Goal: Book appointment/travel/reservation

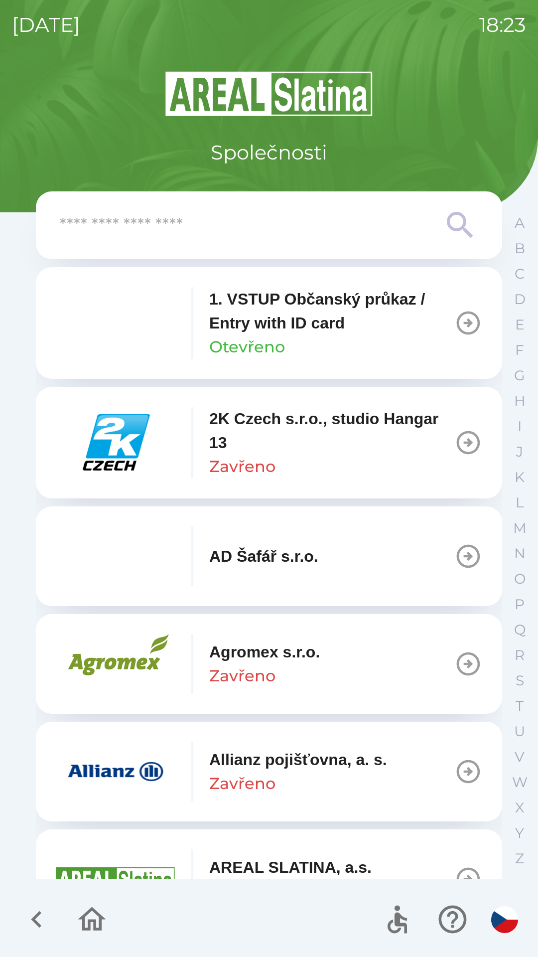
click at [281, 235] on input "text" at bounding box center [249, 225] width 379 height 27
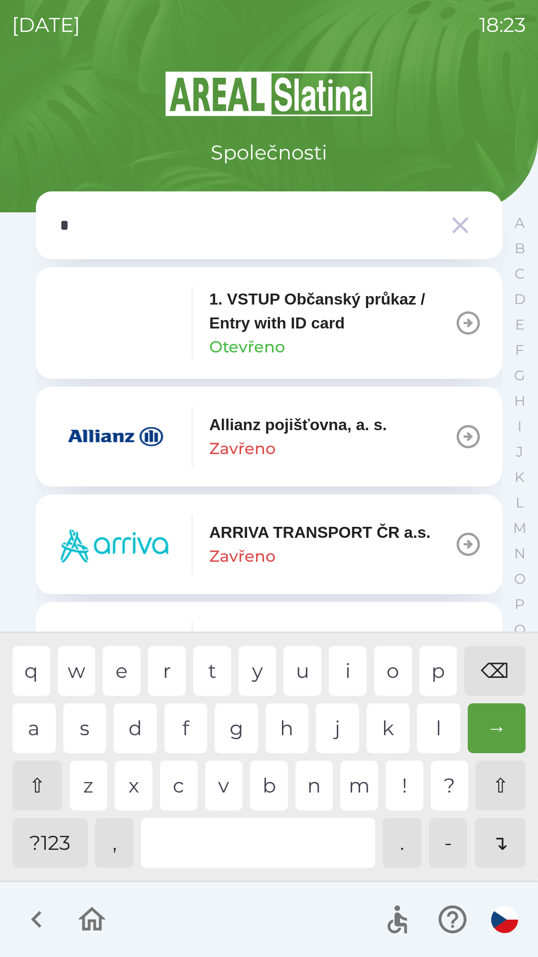
click at [437, 680] on div "p" at bounding box center [439, 671] width 38 height 50
type input "**"
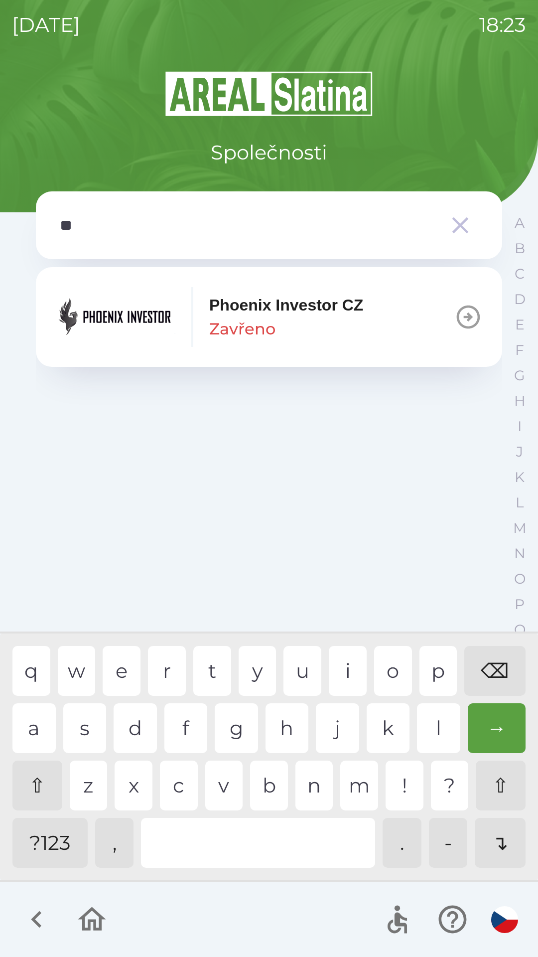
click at [172, 348] on button "Phoenix Investor CZ Zavřeno" at bounding box center [269, 317] width 467 height 100
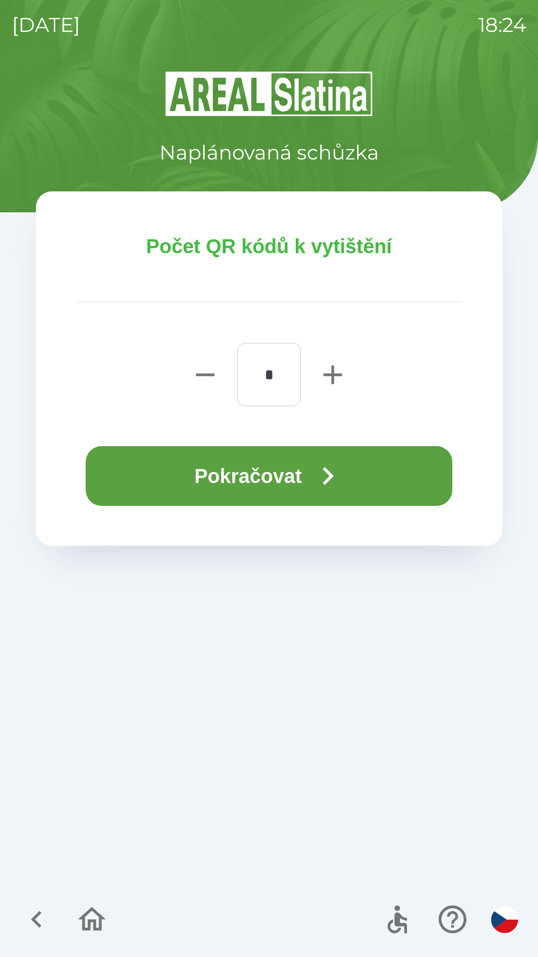
click at [199, 477] on button "Pokračovat" at bounding box center [269, 476] width 367 height 60
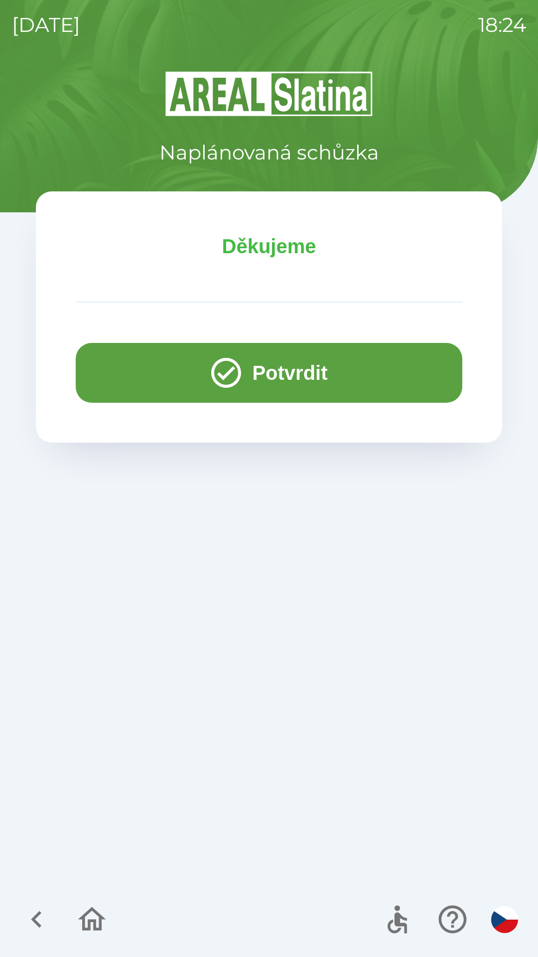
click at [260, 357] on button "Potvrdit" at bounding box center [269, 373] width 387 height 60
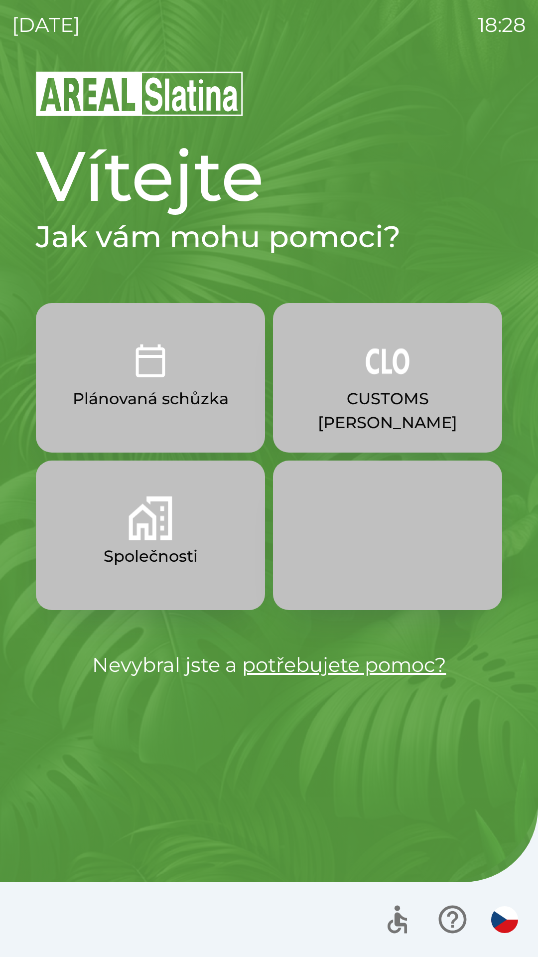
click at [184, 542] on button "Společnosti" at bounding box center [150, 536] width 229 height 150
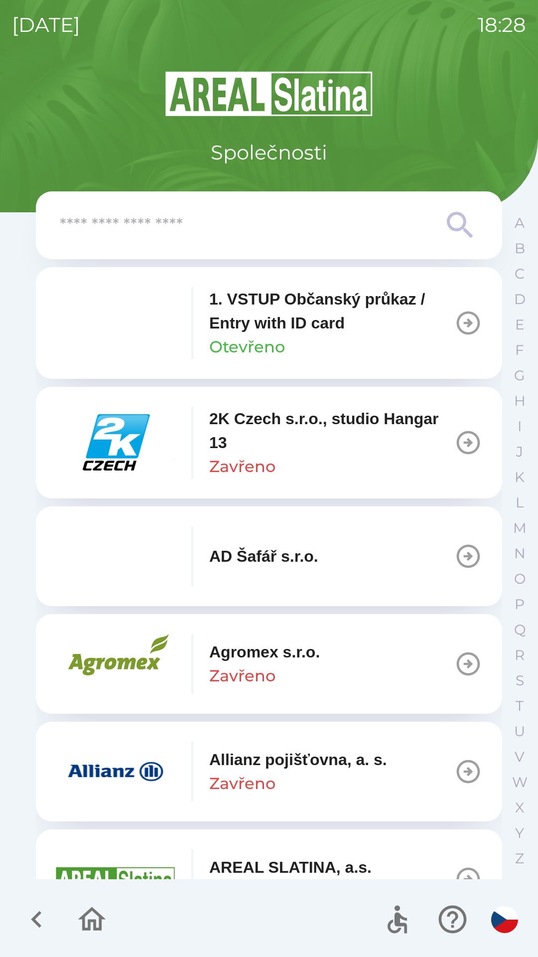
click at [335, 216] on input "text" at bounding box center [249, 225] width 379 height 27
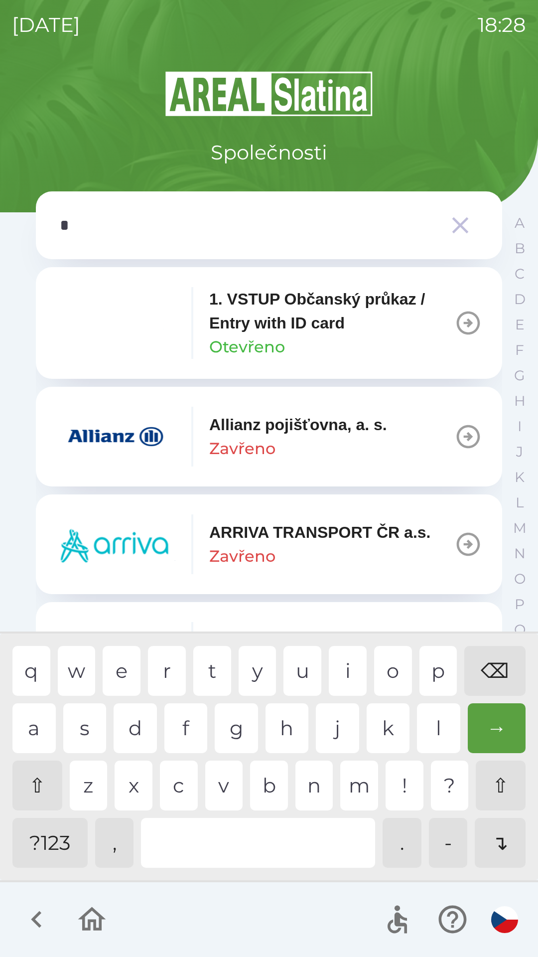
type input "**"
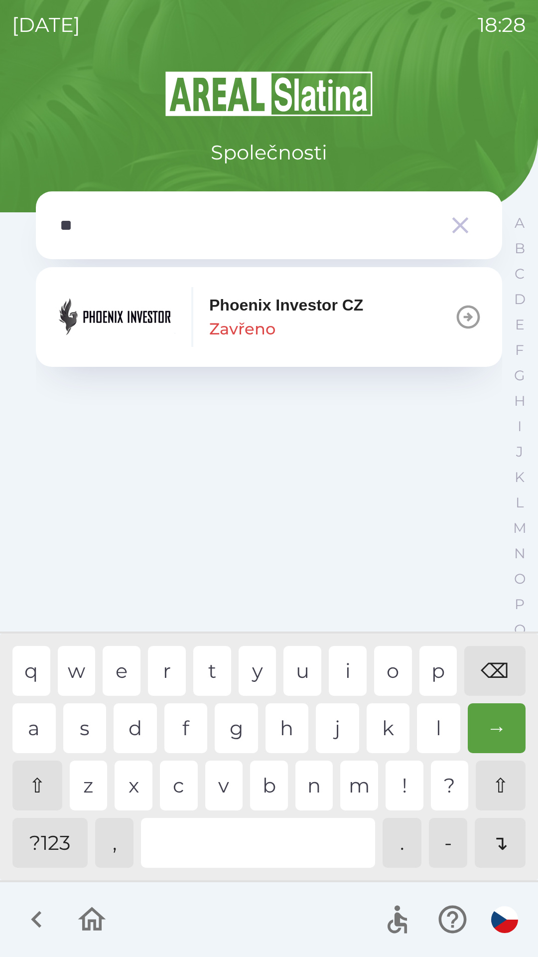
click at [285, 722] on div "h" at bounding box center [287, 728] width 43 height 50
click at [276, 308] on p "Phoenix Investor CZ" at bounding box center [286, 305] width 154 height 24
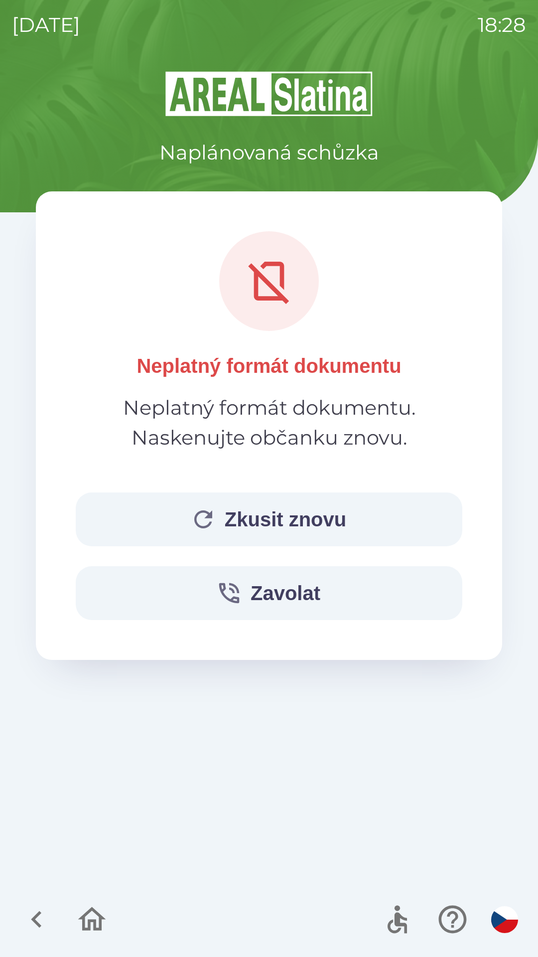
click at [325, 537] on button "Zkusit znovu" at bounding box center [269, 520] width 387 height 54
click at [317, 569] on button "Zavolat" at bounding box center [269, 593] width 387 height 54
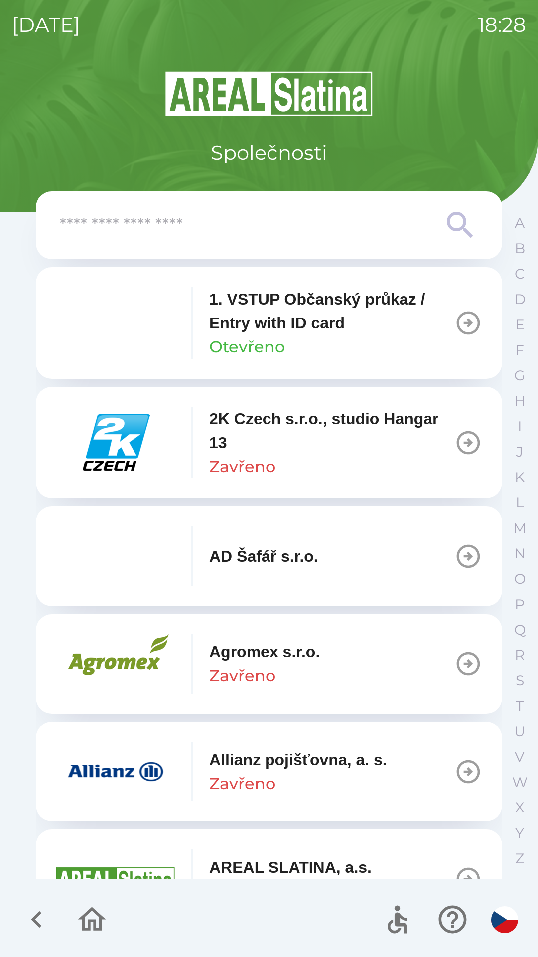
click at [313, 231] on input "text" at bounding box center [249, 225] width 379 height 27
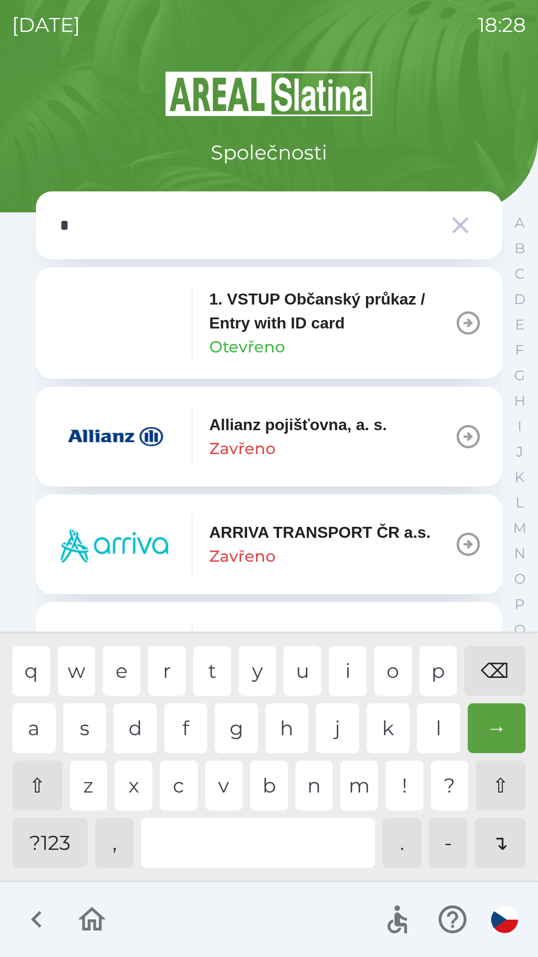
click at [444, 673] on div "p" at bounding box center [439, 671] width 38 height 50
type input "**"
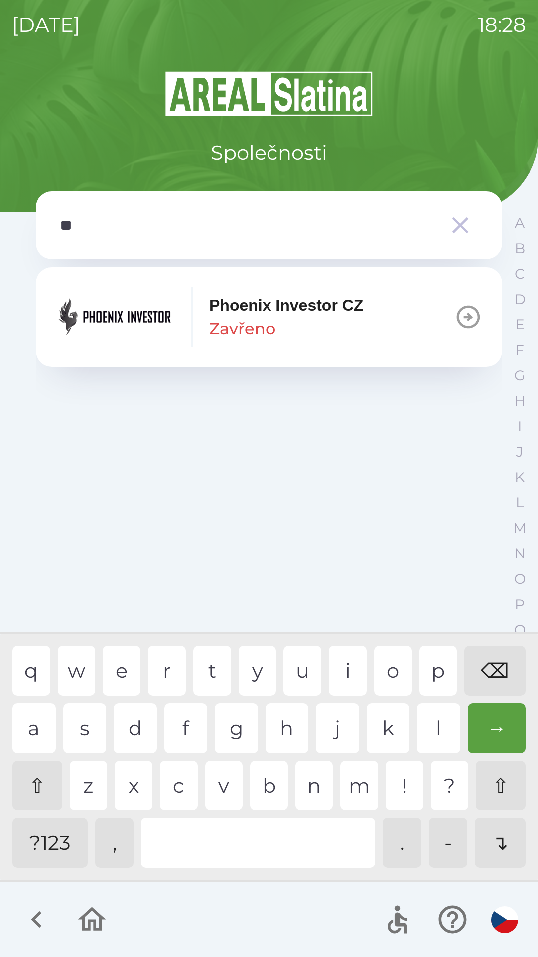
click at [291, 312] on p "Phoenix Investor CZ" at bounding box center [286, 305] width 154 height 24
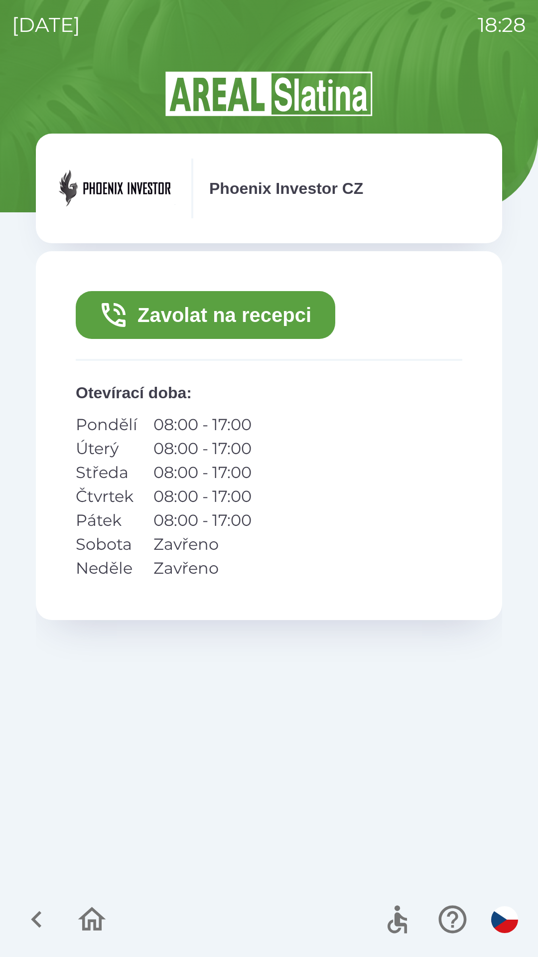
click at [89, 924] on icon "button" at bounding box center [92, 919] width 28 height 24
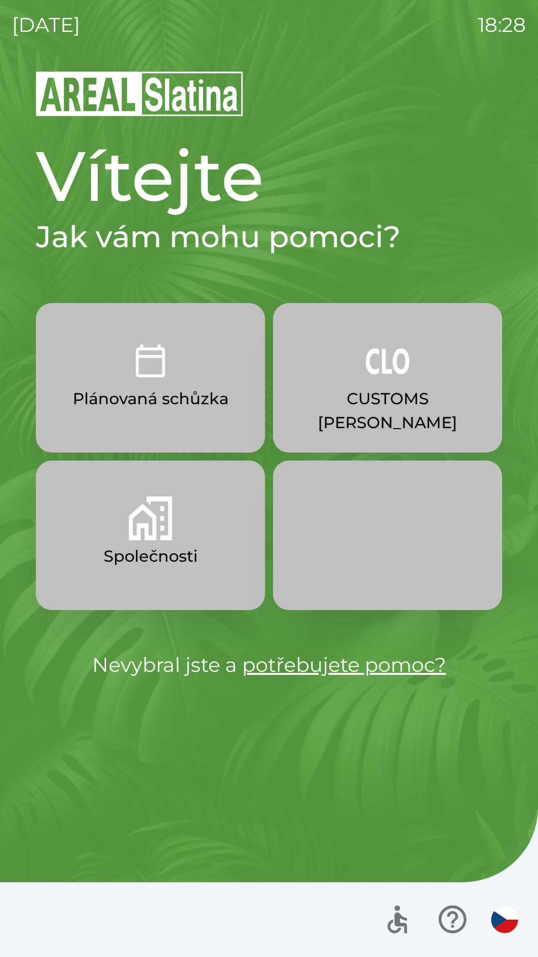
click at [203, 520] on button "Společnosti" at bounding box center [150, 536] width 229 height 150
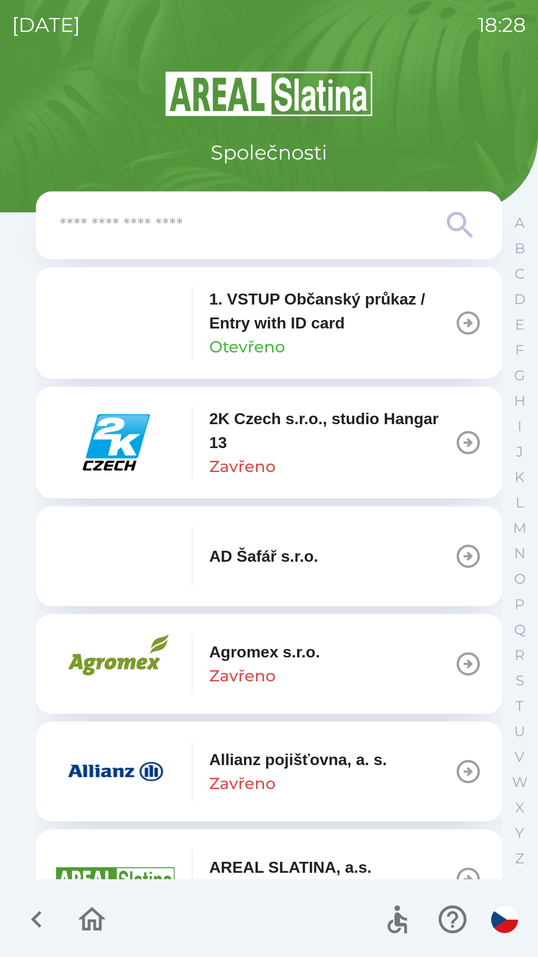
click at [310, 220] on input "text" at bounding box center [249, 225] width 379 height 27
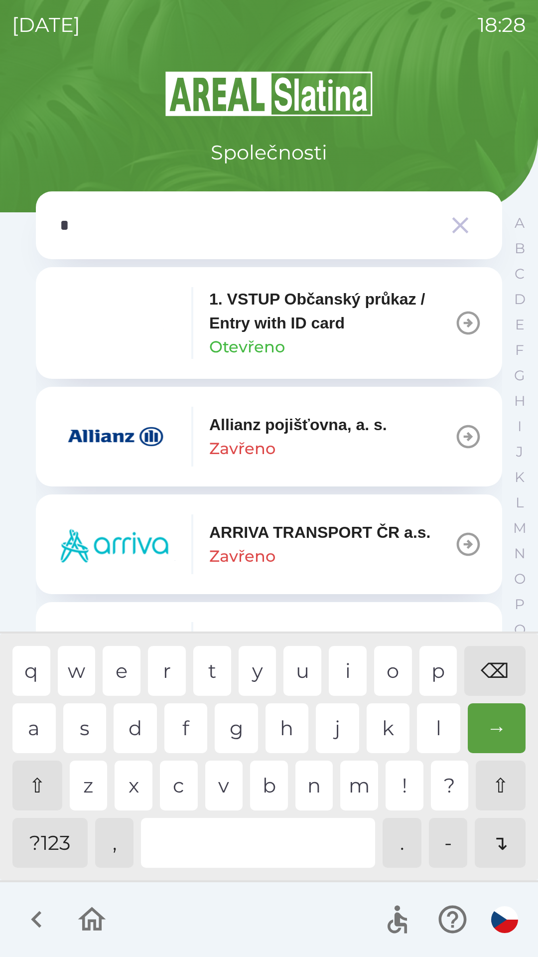
click at [427, 680] on div "p" at bounding box center [439, 671] width 38 height 50
type input "**"
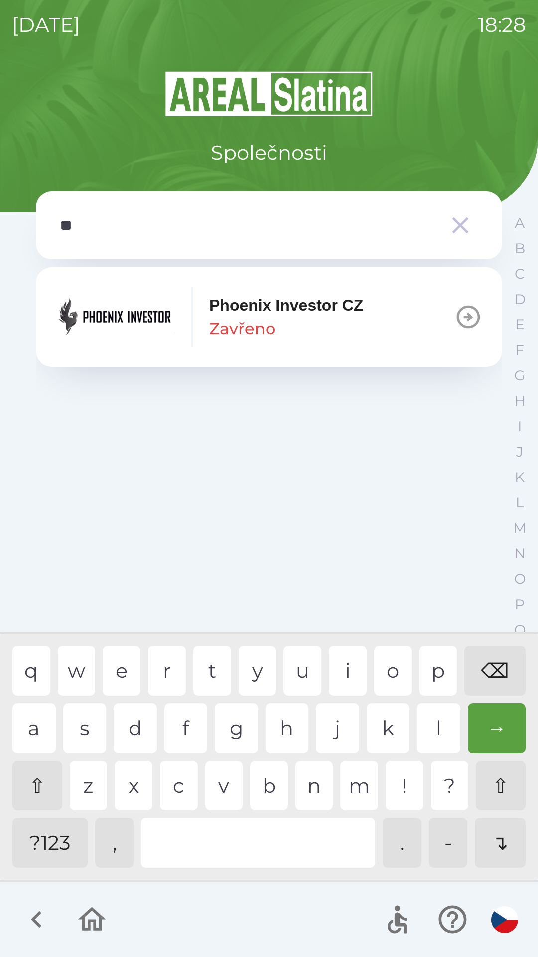
click at [281, 313] on p "Phoenix Investor CZ" at bounding box center [286, 305] width 154 height 24
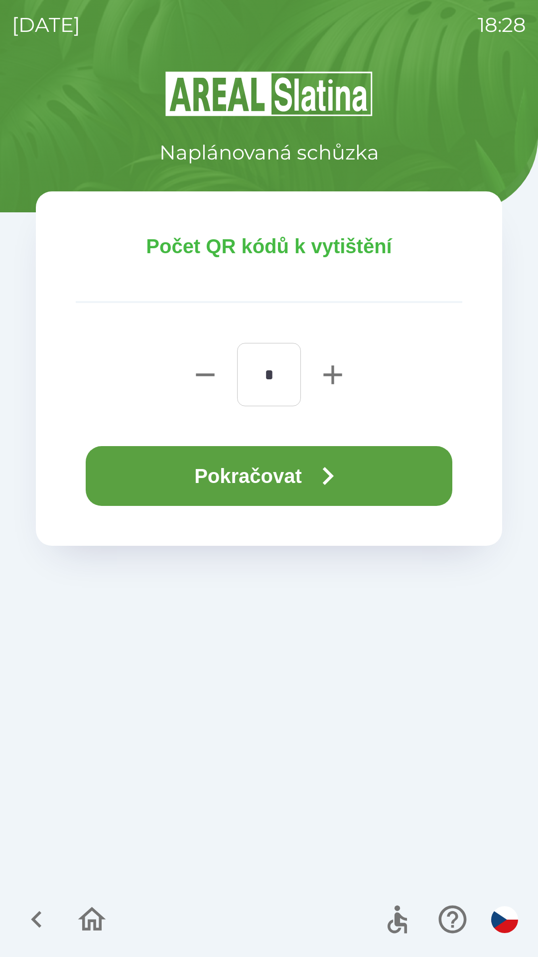
click at [315, 467] on icon "button" at bounding box center [328, 476] width 36 height 36
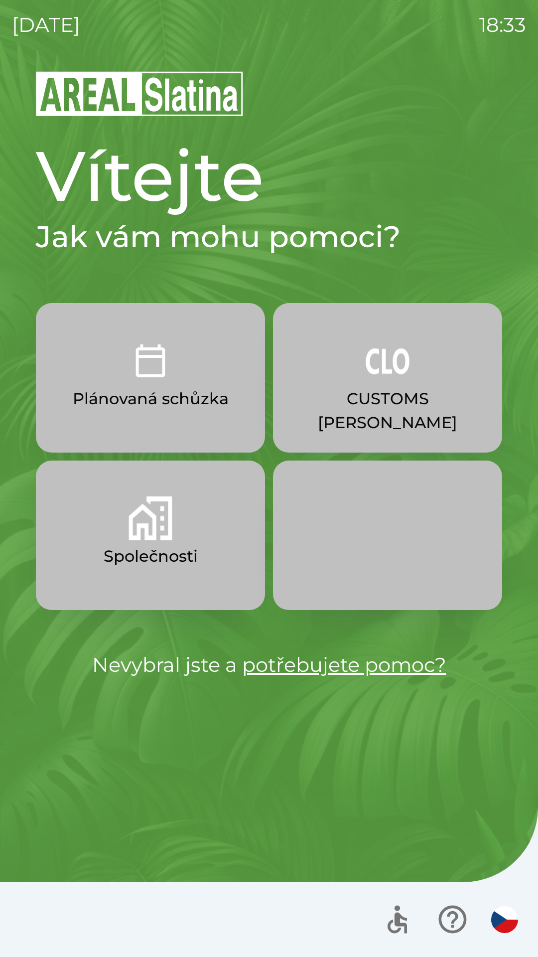
click at [114, 529] on button "Společnosti" at bounding box center [150, 536] width 229 height 150
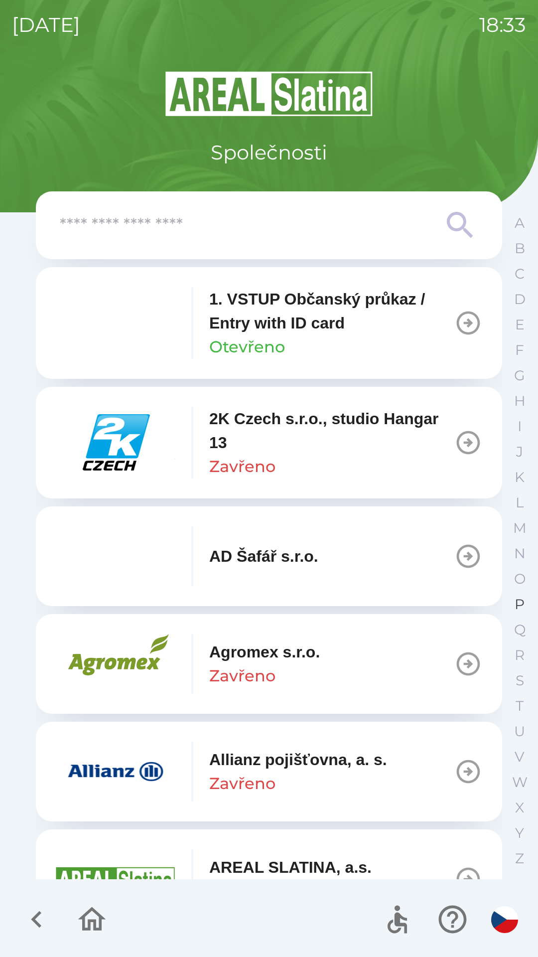
click at [516, 609] on p "P" at bounding box center [520, 604] width 10 height 17
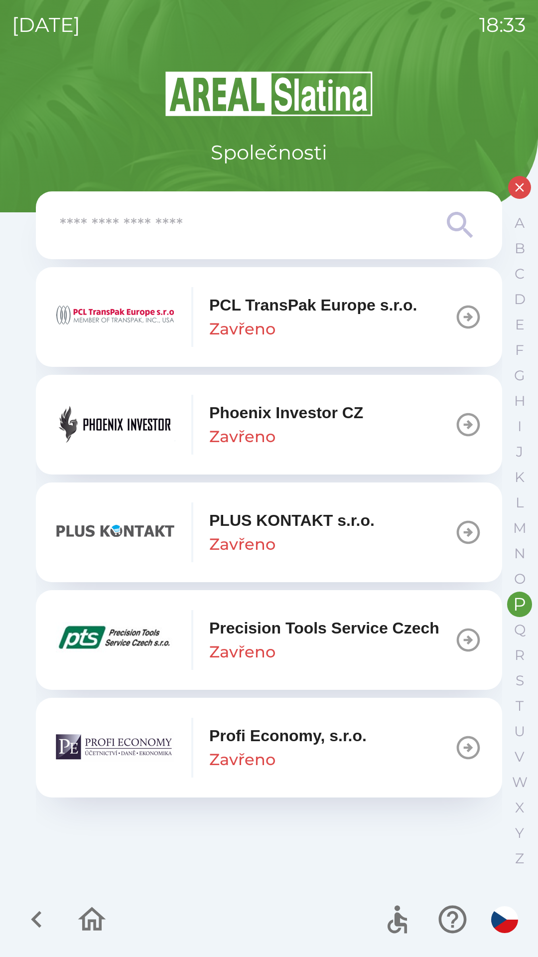
click at [272, 427] on p "Zavřeno" at bounding box center [242, 437] width 66 height 24
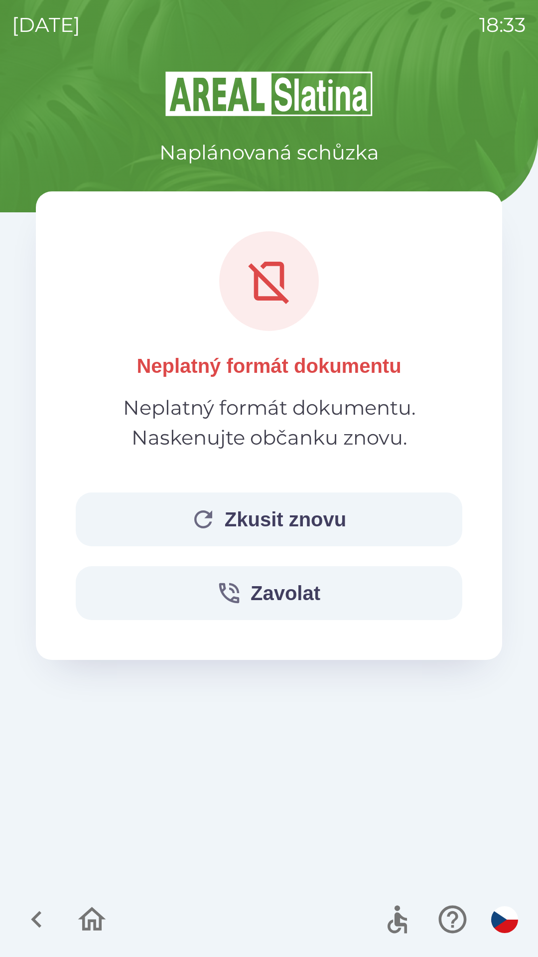
click at [293, 521] on button "Zkusit znovu" at bounding box center [269, 520] width 387 height 54
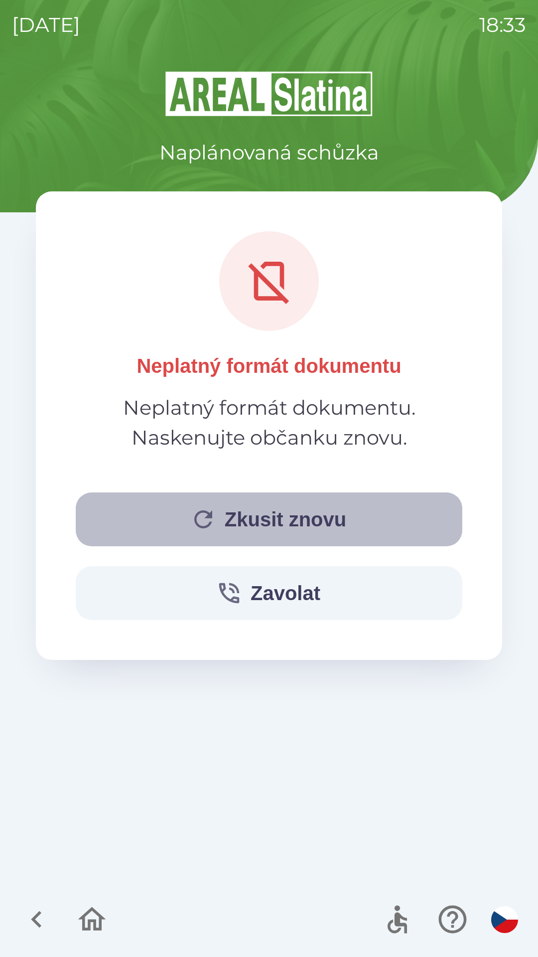
click at [262, 522] on button "Zkusit znovu" at bounding box center [269, 520] width 387 height 54
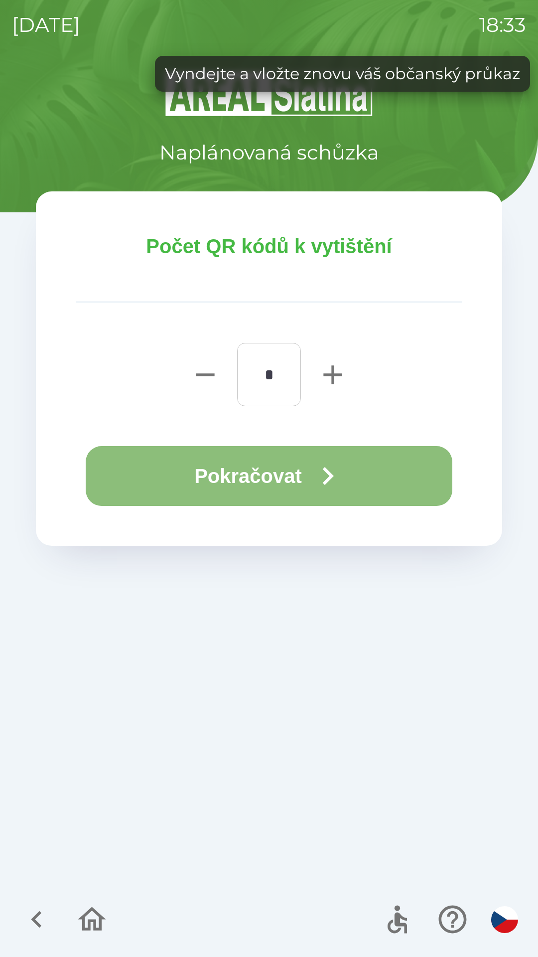
click at [320, 478] on icon "button" at bounding box center [328, 476] width 36 height 36
